Goal: Complete application form: Complete application form

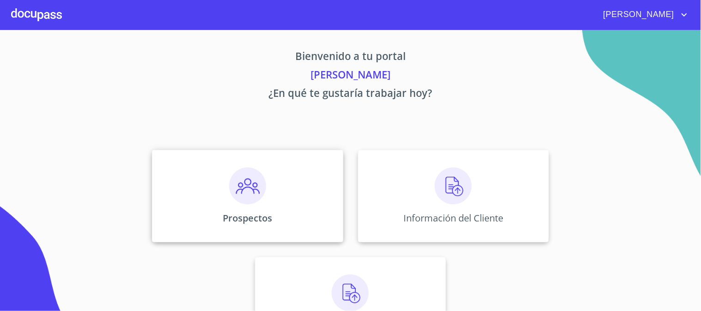
click at [238, 193] on img at bounding box center [247, 186] width 37 height 37
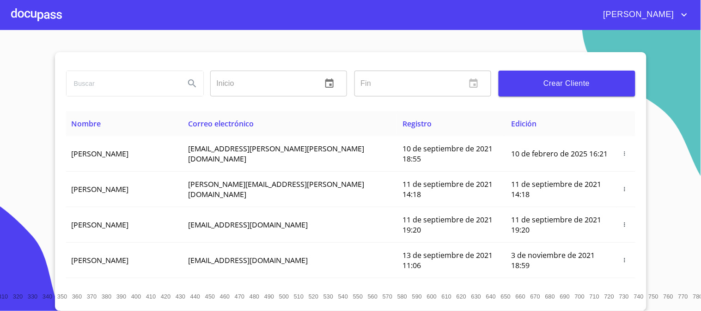
click at [30, 15] on div at bounding box center [36, 15] width 51 height 30
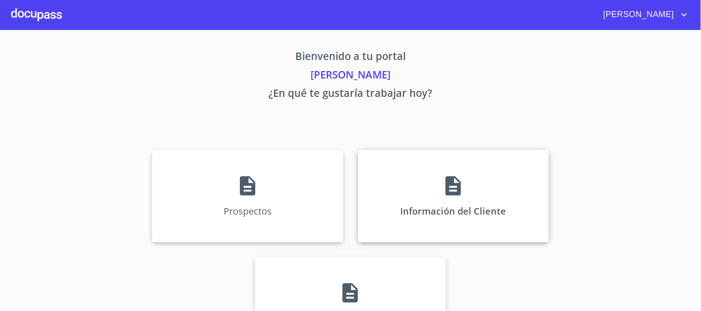
click at [473, 192] on div "Información del Cliente" at bounding box center [453, 196] width 191 height 92
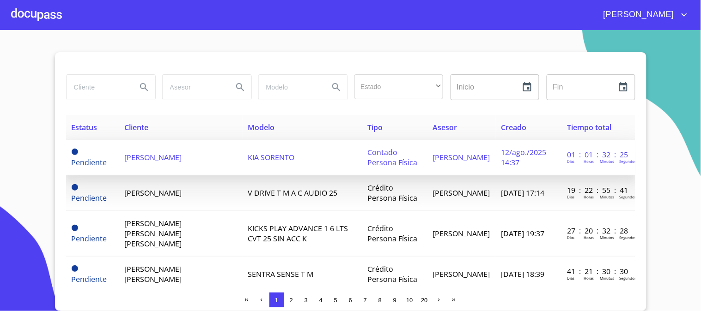
click at [176, 160] on span "[PERSON_NAME]" at bounding box center [152, 157] width 57 height 10
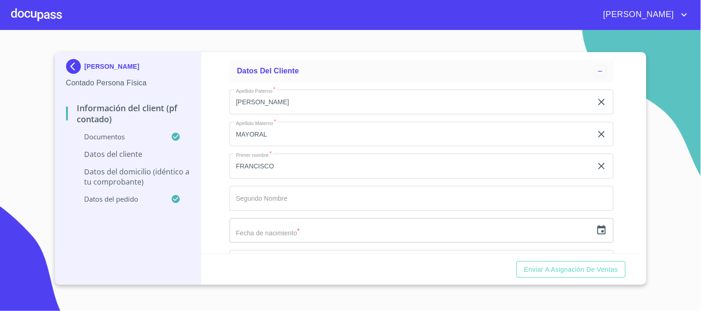
scroll to position [1477, 0]
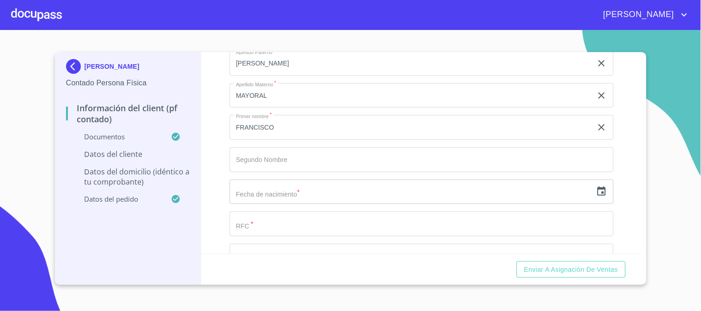
click at [291, 183] on input "text" at bounding box center [411, 192] width 363 height 25
click at [596, 189] on icon "button" at bounding box center [601, 191] width 11 height 11
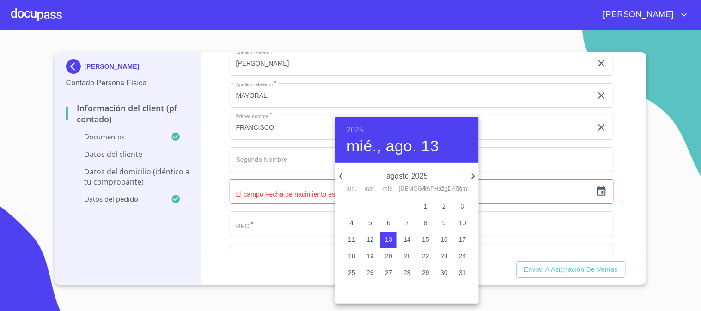
click at [356, 128] on h6 "2025" at bounding box center [355, 130] width 17 height 13
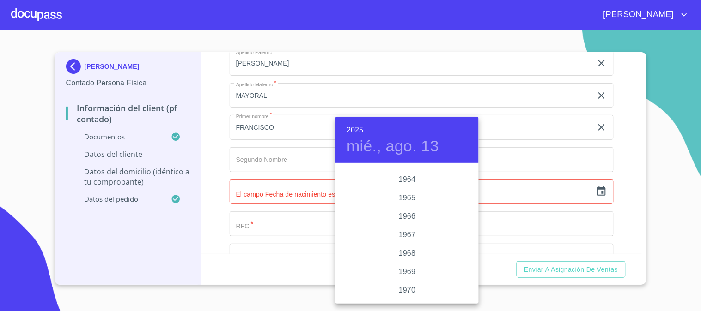
scroll to position [714, 0]
click at [407, 197] on div "1965" at bounding box center [406, 198] width 143 height 18
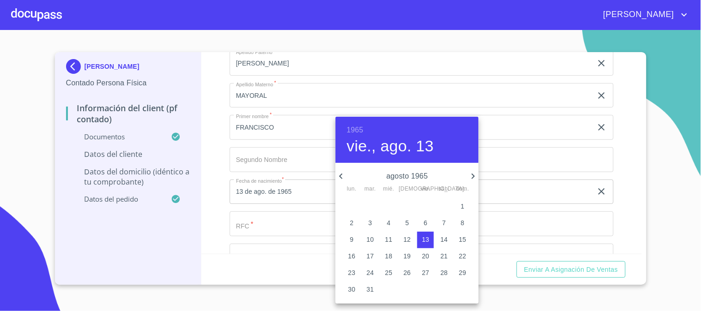
click at [469, 176] on icon "button" at bounding box center [473, 176] width 11 height 11
click at [470, 179] on icon "button" at bounding box center [473, 176] width 11 height 11
click at [410, 270] on p "28" at bounding box center [406, 272] width 7 height 9
type input "28 de oct. de 1965"
click at [278, 223] on div at bounding box center [350, 155] width 701 height 311
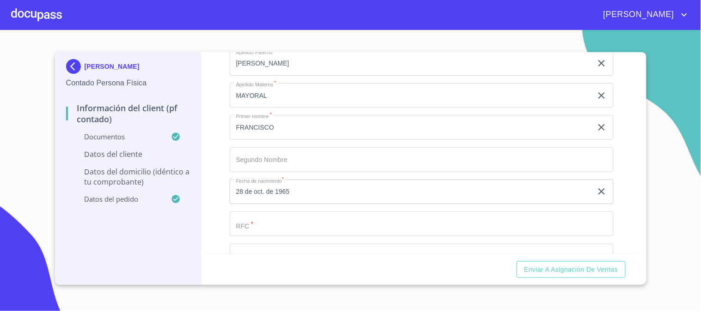
click at [274, 76] on input "Documento de identificación.   *" at bounding box center [411, 63] width 363 height 25
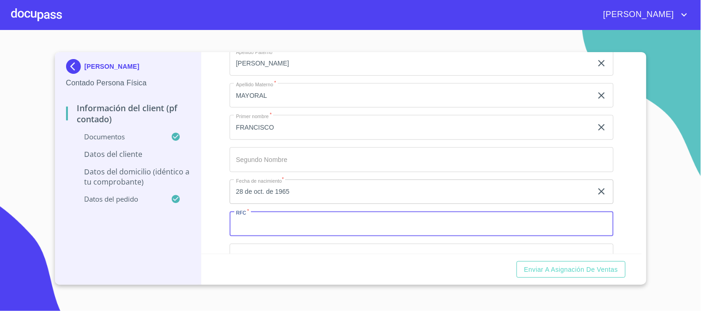
paste input "JAMF651028HJCRYR03"
click at [250, 222] on input "JAMF651028HJCRYR03" at bounding box center [411, 224] width 363 height 25
type input "JAMF651028HJCRYR03"
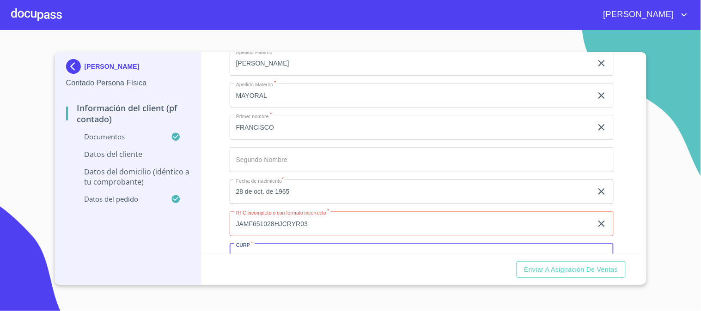
click at [264, 248] on input "Documento de identificación.   *" at bounding box center [422, 256] width 384 height 25
paste input "JAMF651028HJCRYR03"
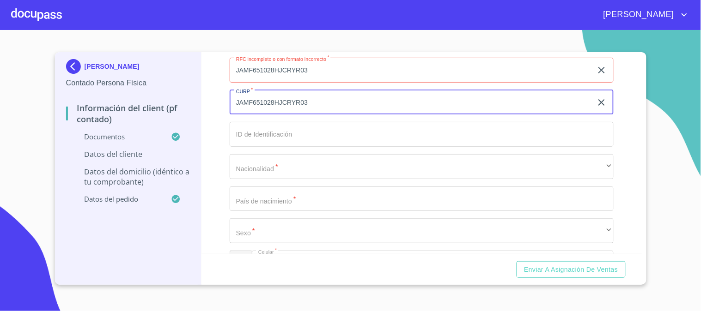
scroll to position [1634, 0]
click at [250, 99] on input "JAMF651028HJCRYR03" at bounding box center [411, 99] width 363 height 25
type input "JAMF651028HJCRYR03"
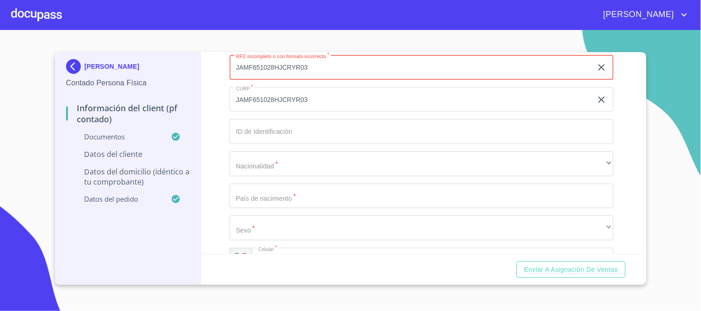
click at [243, 67] on input "JAMF651028HJCRYR03" at bounding box center [411, 67] width 363 height 25
drag, startPoint x: 310, startPoint y: 65, endPoint x: 274, endPoint y: 69, distance: 37.2
click at [274, 69] on input "JAMF651028HJCRYR03" at bounding box center [411, 67] width 363 height 25
type input "JAMF651028"
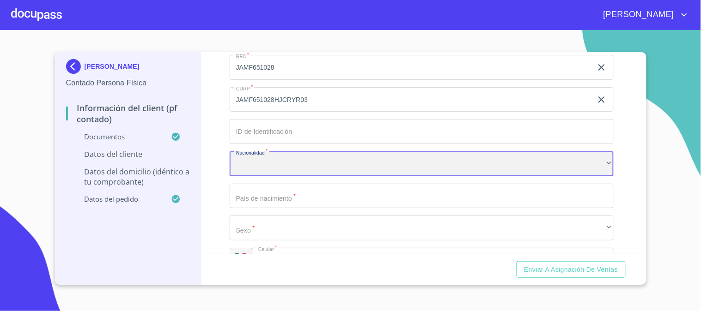
click at [289, 154] on div "​" at bounding box center [422, 164] width 384 height 25
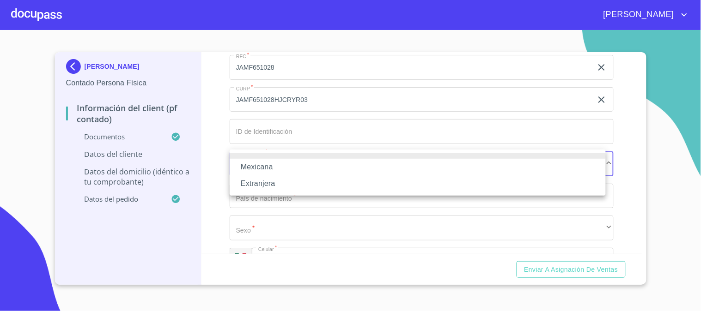
click at [273, 167] on li "Mexicana" at bounding box center [418, 167] width 376 height 17
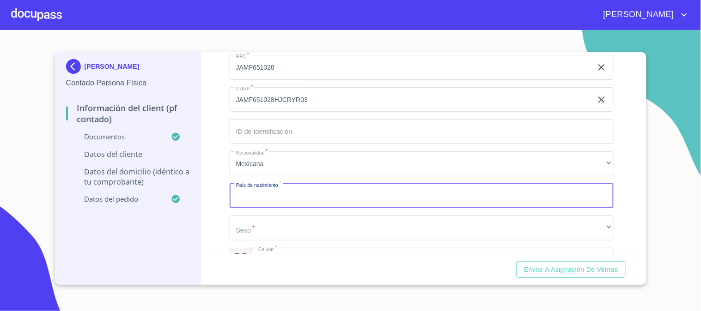
click at [267, 196] on input "Documento de identificación.   *" at bounding box center [422, 196] width 384 height 25
type input "[GEOGRAPHIC_DATA]"
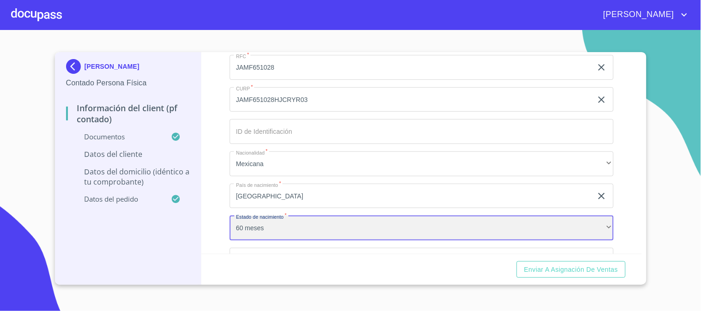
click at [261, 227] on div "60 meses" at bounding box center [422, 228] width 384 height 25
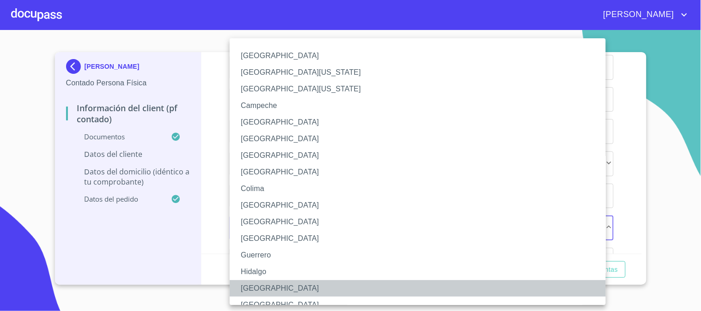
click at [256, 293] on li "[GEOGRAPHIC_DATA]" at bounding box center [422, 288] width 384 height 17
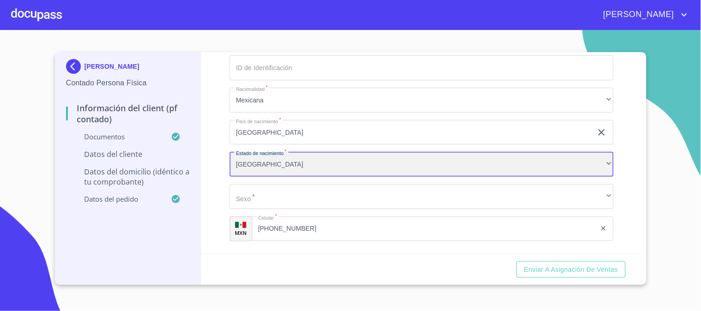
scroll to position [1788, 0]
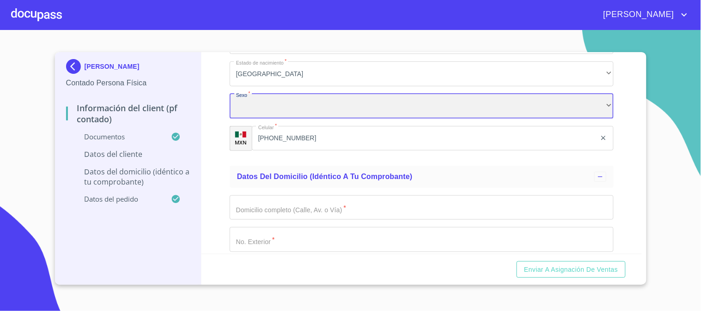
click at [299, 97] on div "​" at bounding box center [422, 106] width 384 height 25
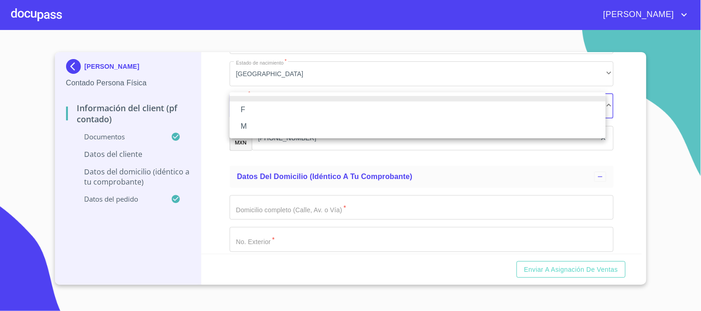
click at [273, 127] on li "M" at bounding box center [418, 126] width 376 height 17
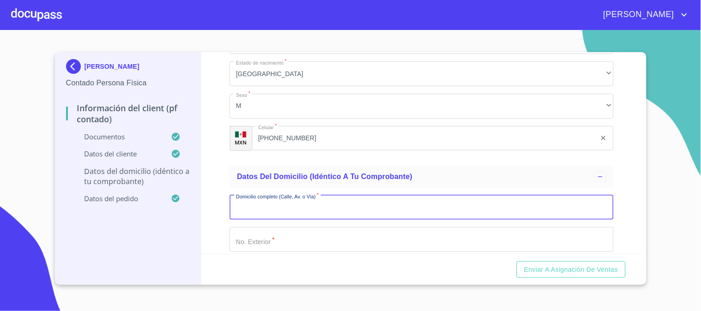
click at [283, 203] on input "Documento de identificación.   *" at bounding box center [422, 207] width 384 height 25
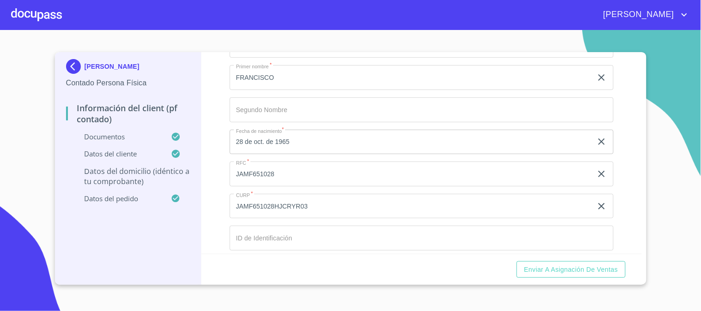
scroll to position [1531, 0]
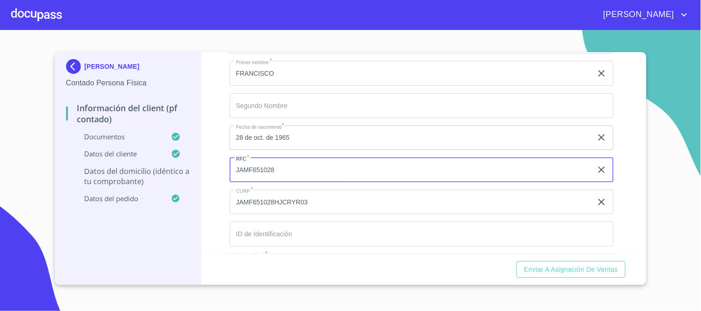
drag, startPoint x: 295, startPoint y: 166, endPoint x: 31, endPoint y: 182, distance: 264.3
click at [31, 182] on section "[PERSON_NAME] MAYORAL Contado Persona Física Información del Client (PF contado…" at bounding box center [350, 170] width 701 height 281
paste input "F26"
type input "JAMF651028F26"
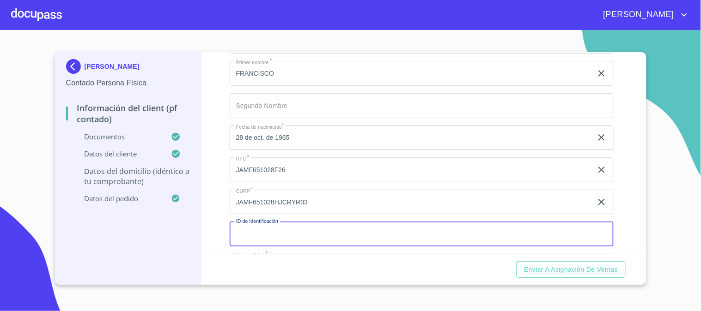
click at [274, 229] on input "Documento de identificación.   *" at bounding box center [422, 234] width 384 height 25
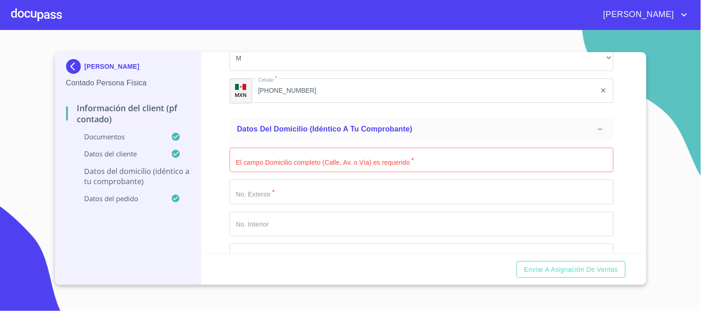
scroll to position [1839, 0]
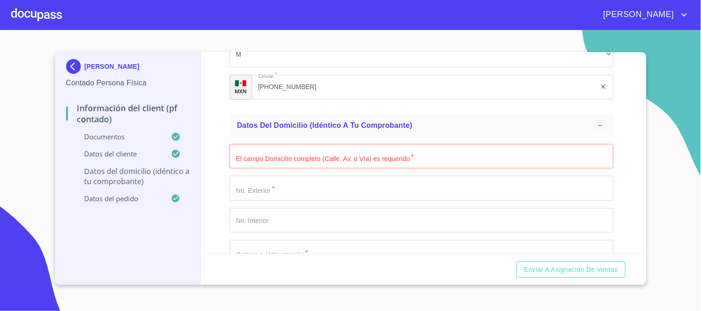
type input "2068835031"
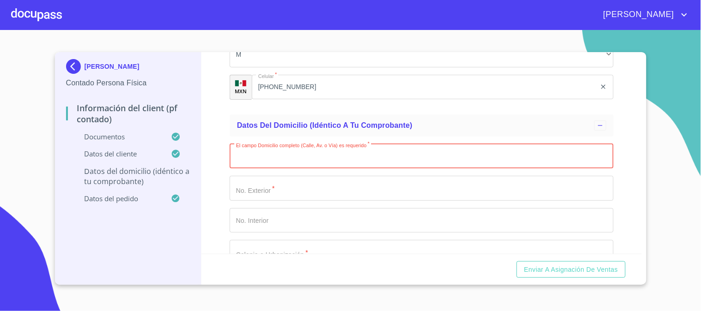
click at [292, 152] on input "Documento de identificación.   *" at bounding box center [422, 156] width 384 height 25
type input "[GEOGRAPHIC_DATA]"
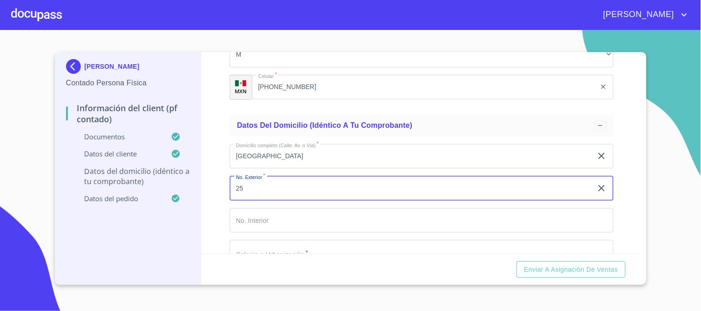
type input "25"
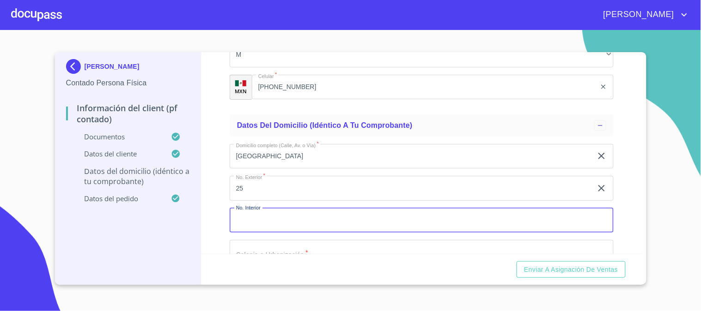
scroll to position [1847, 0]
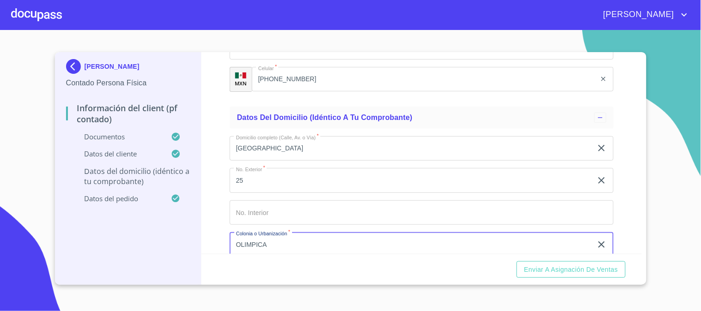
type input "OLIMPICA"
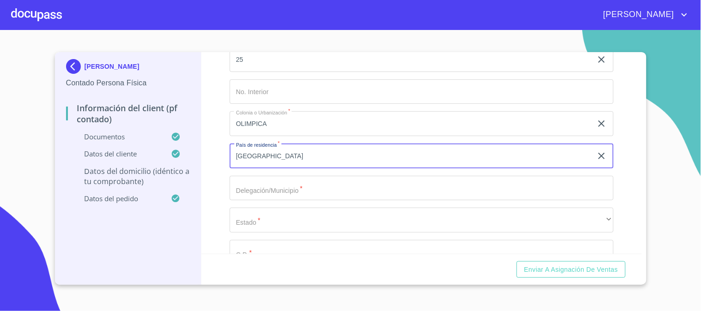
type input "[GEOGRAPHIC_DATA]"
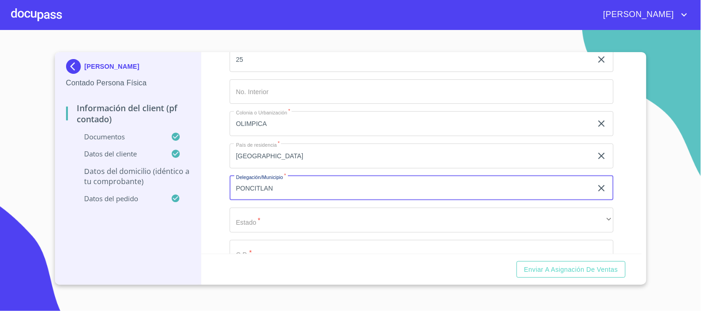
type input "PONCITLAN"
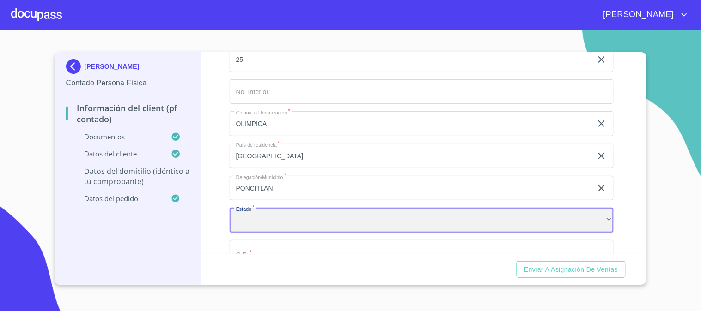
click at [272, 218] on div "​" at bounding box center [422, 220] width 384 height 25
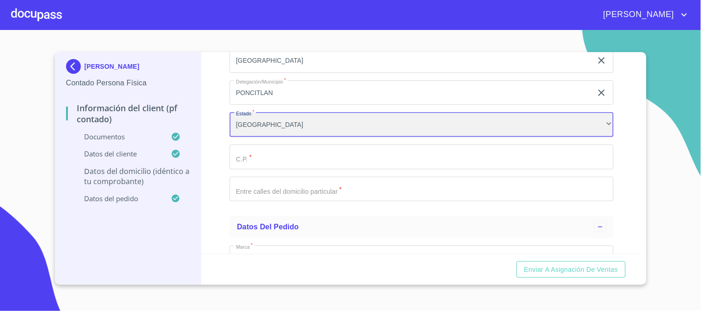
scroll to position [2071, 0]
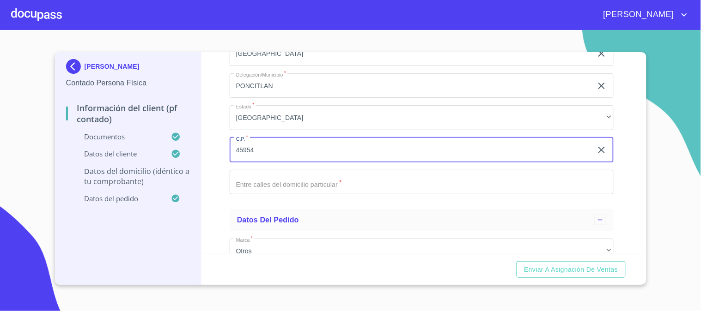
type input "45954"
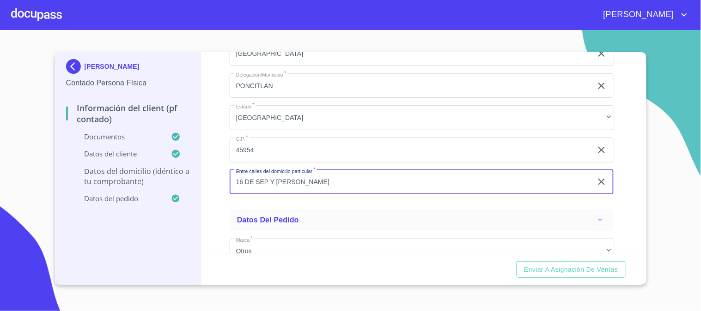
type input "16 DE SEP Y [PERSON_NAME]"
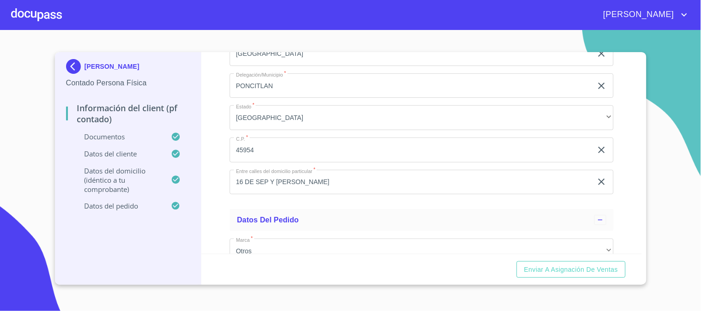
click at [215, 200] on div "Información del Client (PF contado) Documentos Documento de identificación.   *…" at bounding box center [421, 153] width 440 height 202
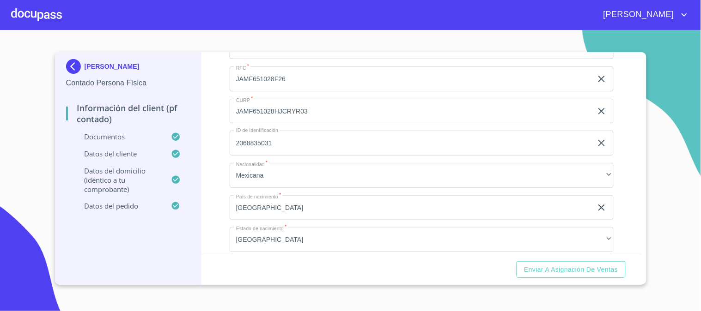
scroll to position [1591, 0]
click at [47, 6] on div at bounding box center [36, 15] width 51 height 30
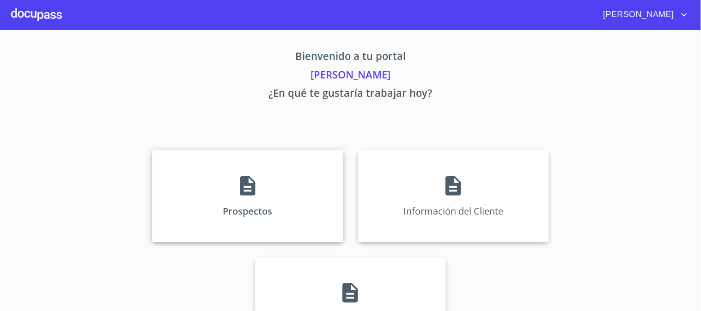
click at [249, 206] on p "Prospectos" at bounding box center [247, 211] width 49 height 12
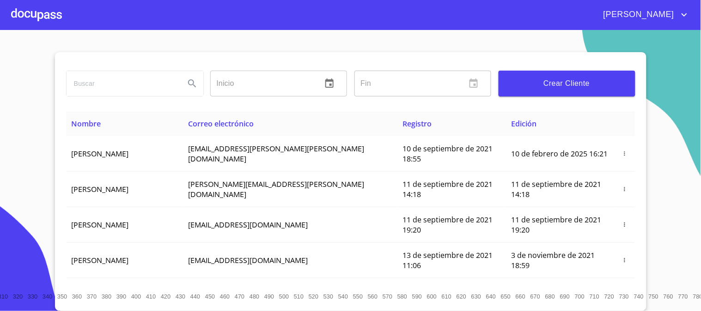
click at [128, 85] on input "search" at bounding box center [122, 83] width 111 height 25
type input "[PERSON_NAME]"
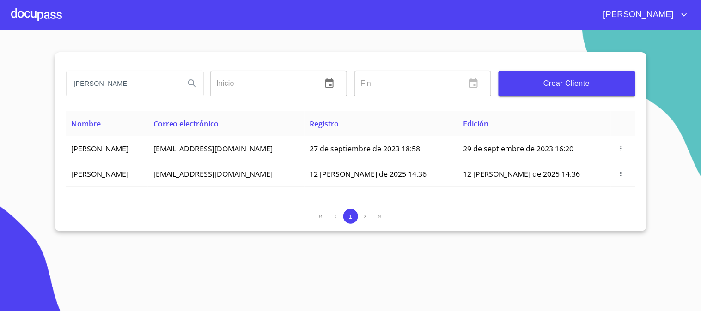
click at [35, 14] on div at bounding box center [36, 15] width 51 height 30
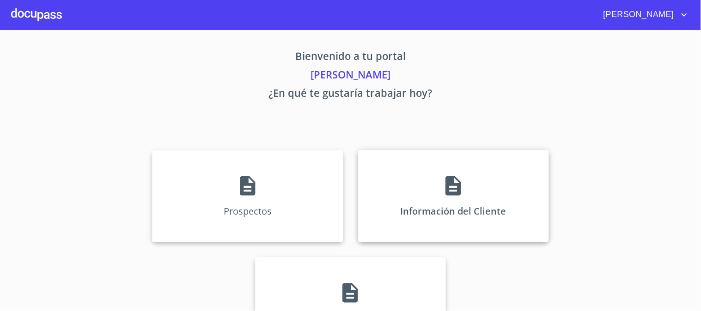
click at [431, 185] on div "Información del Cliente" at bounding box center [453, 196] width 191 height 92
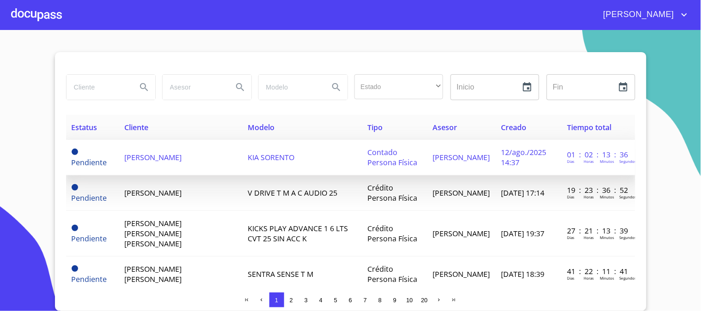
click at [178, 158] on span "[PERSON_NAME]" at bounding box center [152, 157] width 57 height 10
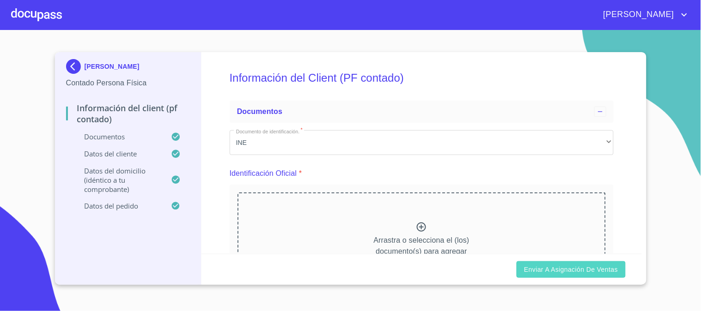
click at [564, 266] on span "Enviar a Asignación de Ventas" at bounding box center [571, 270] width 94 height 12
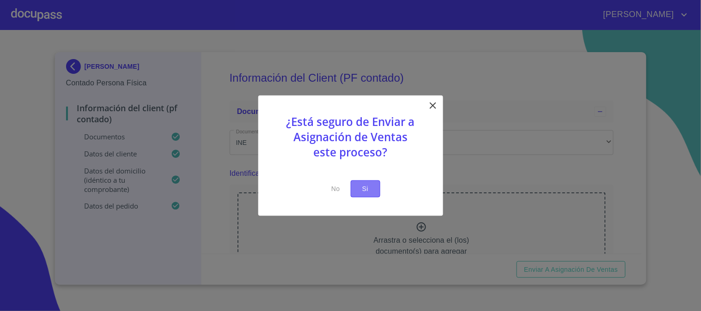
click at [372, 187] on span "Si" at bounding box center [365, 189] width 15 height 12
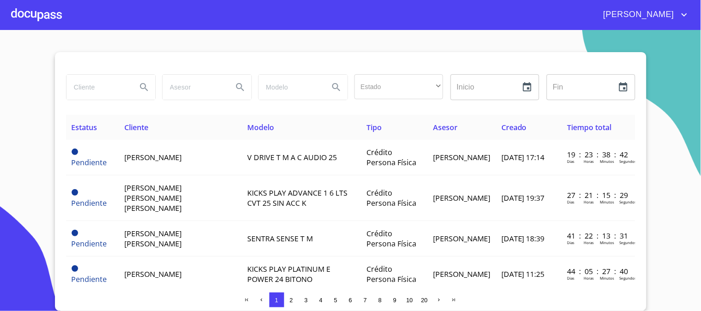
click at [111, 93] on input "search" at bounding box center [98, 87] width 63 height 25
type input "[PERSON_NAME]"
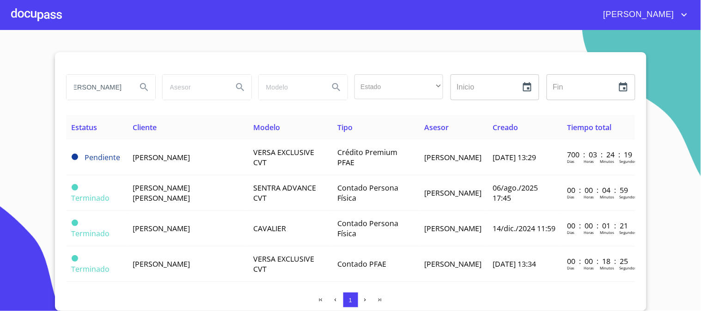
scroll to position [0, 0]
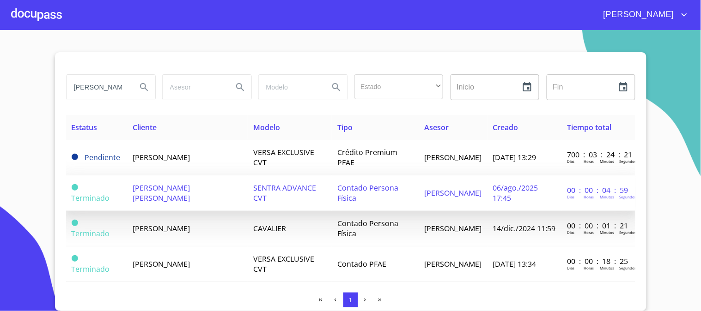
click at [212, 196] on td "[PERSON_NAME] [PERSON_NAME]" at bounding box center [187, 194] width 121 height 36
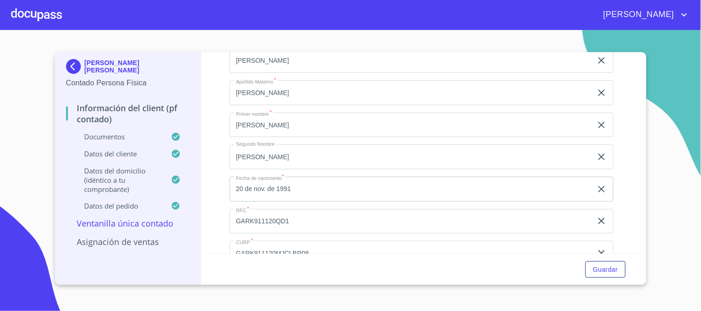
scroll to position [1745, 0]
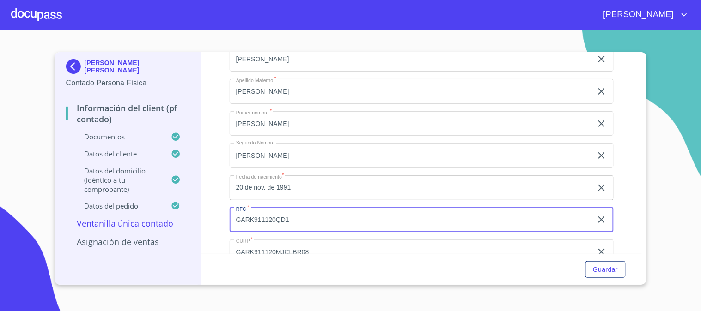
drag, startPoint x: 324, startPoint y: 213, endPoint x: 170, endPoint y: 229, distance: 154.6
click at [170, 229] on div "[PERSON_NAME] [PERSON_NAME] Contado Persona Física Información del Client (PF c…" at bounding box center [348, 168] width 587 height 233
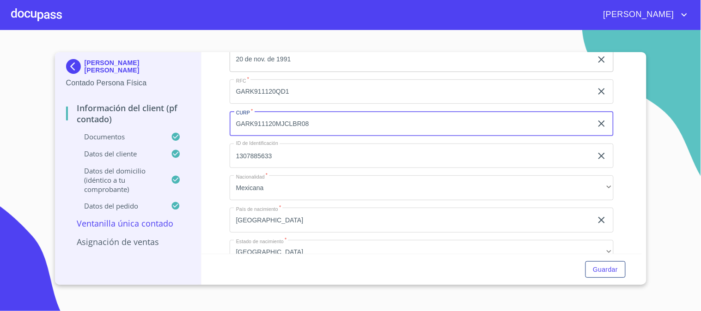
drag, startPoint x: 327, startPoint y: 244, endPoint x: 132, endPoint y: 268, distance: 197.0
click at [132, 268] on div "[PERSON_NAME] [PERSON_NAME] Contado Persona Física Información del Client (PF c…" at bounding box center [348, 168] width 587 height 233
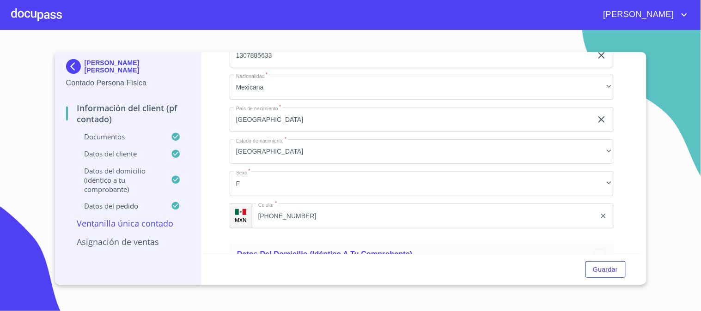
scroll to position [1769, 0]
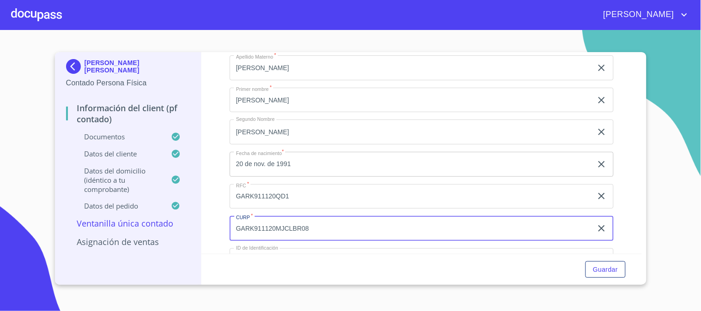
click at [80, 59] on img at bounding box center [75, 66] width 18 height 15
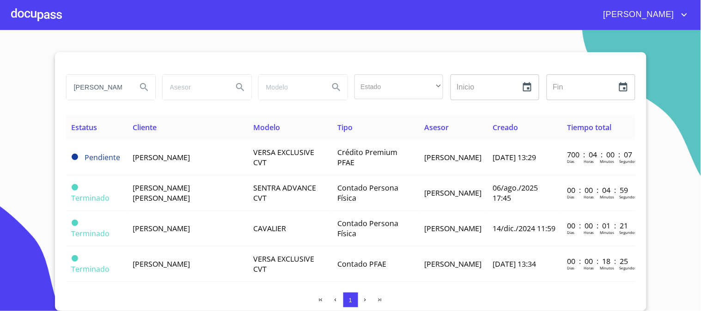
click at [102, 89] on input "[PERSON_NAME]" at bounding box center [98, 87] width 63 height 25
click at [74, 86] on input "[PERSON_NAME]" at bounding box center [98, 87] width 63 height 25
type input "[PERSON_NAME]"
click at [81, 89] on input "[PERSON_NAME]" at bounding box center [98, 87] width 63 height 25
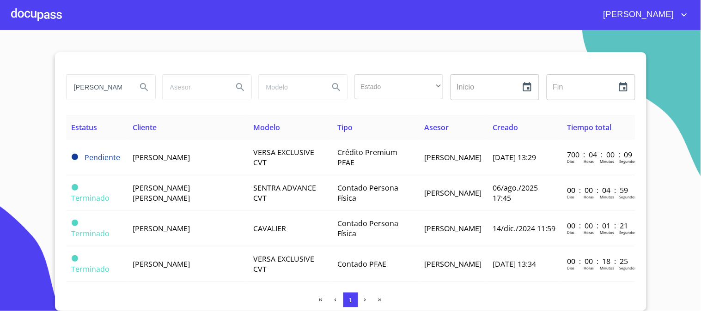
click at [81, 89] on input "[PERSON_NAME]" at bounding box center [98, 87] width 63 height 25
type input "[PERSON_NAME]"
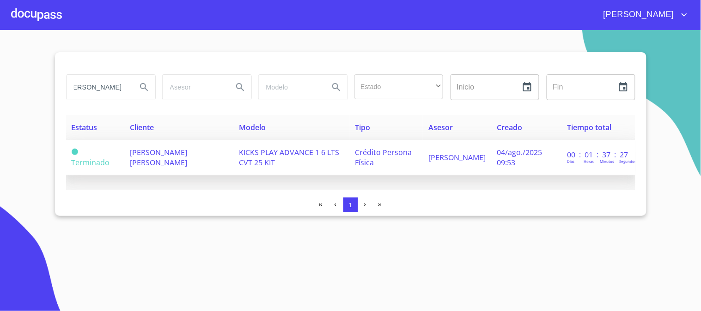
click at [182, 163] on span "[PERSON_NAME] [PERSON_NAME]" at bounding box center [158, 157] width 57 height 20
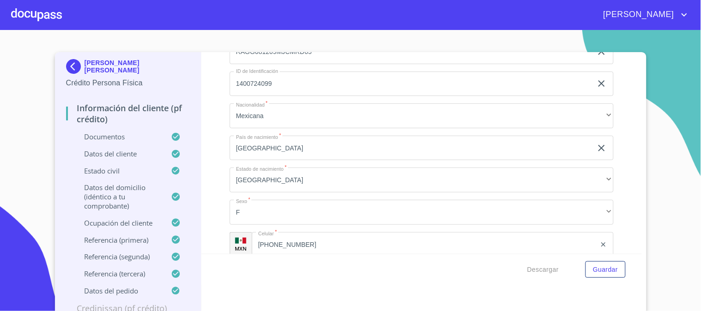
scroll to position [3035, 0]
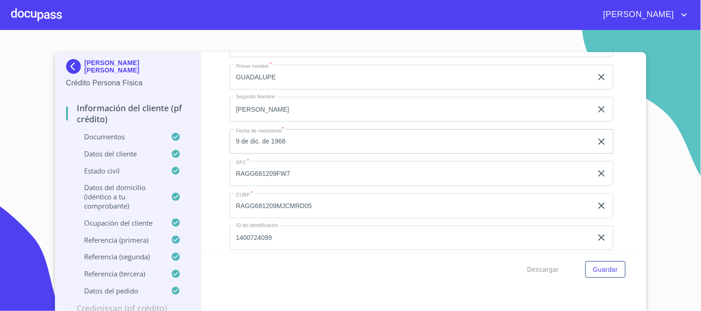
click at [269, 25] on input "RAGG681209FW7" at bounding box center [411, 12] width 363 height 25
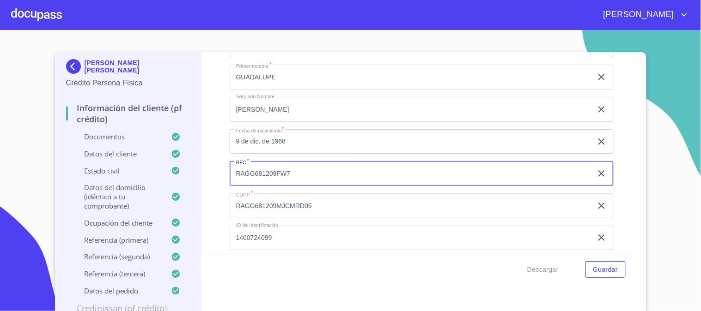
click at [269, 163] on input "RAGG681209FW7" at bounding box center [411, 173] width 363 height 25
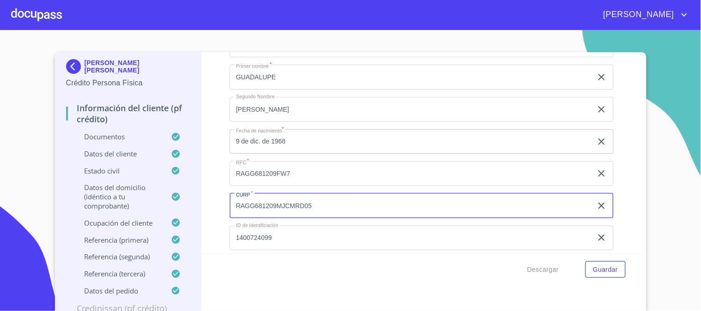
click at [283, 196] on input "RAGG681209MJCMRD05" at bounding box center [411, 206] width 363 height 25
